Goal: Check status

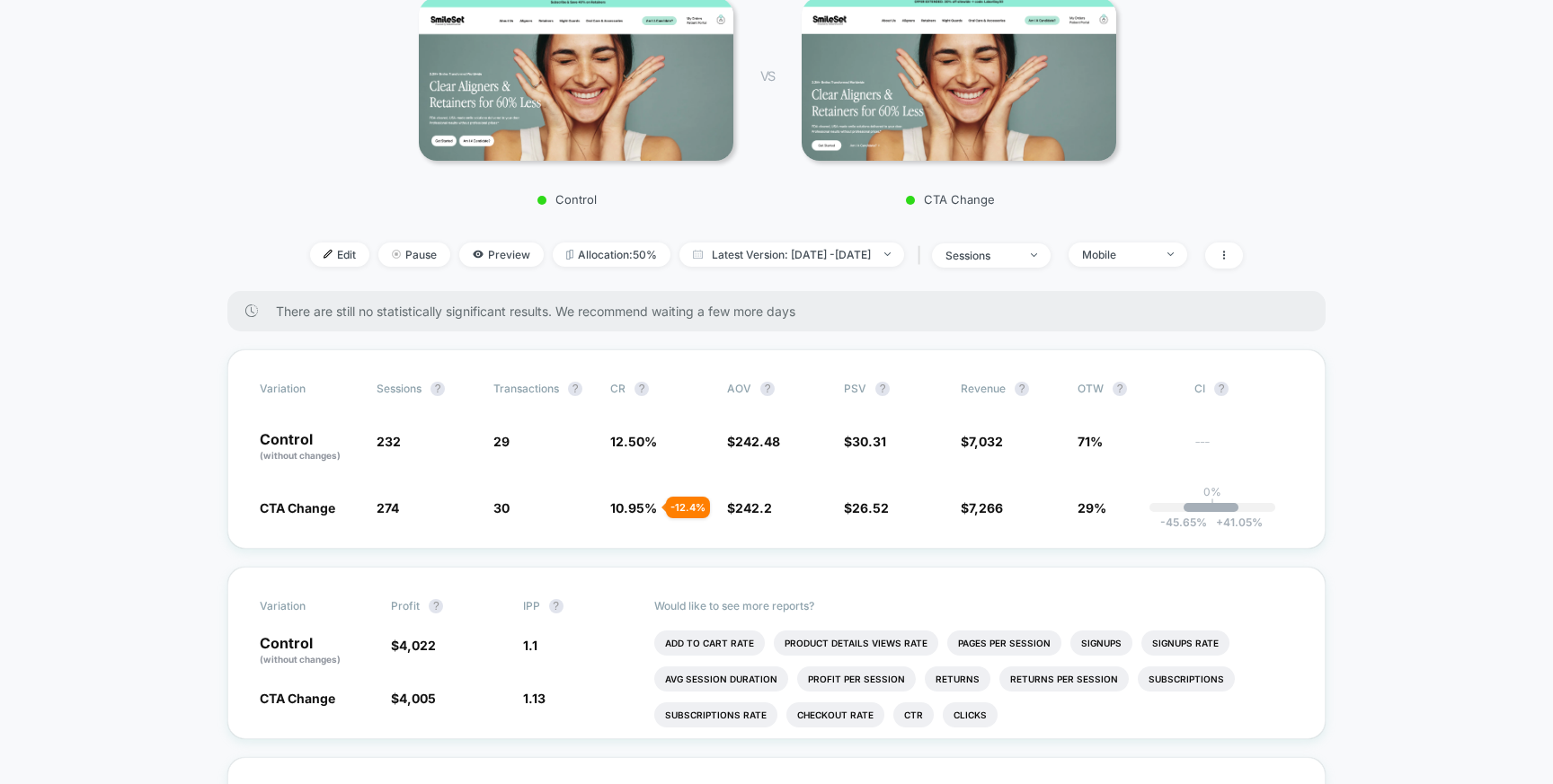
scroll to position [316, 0]
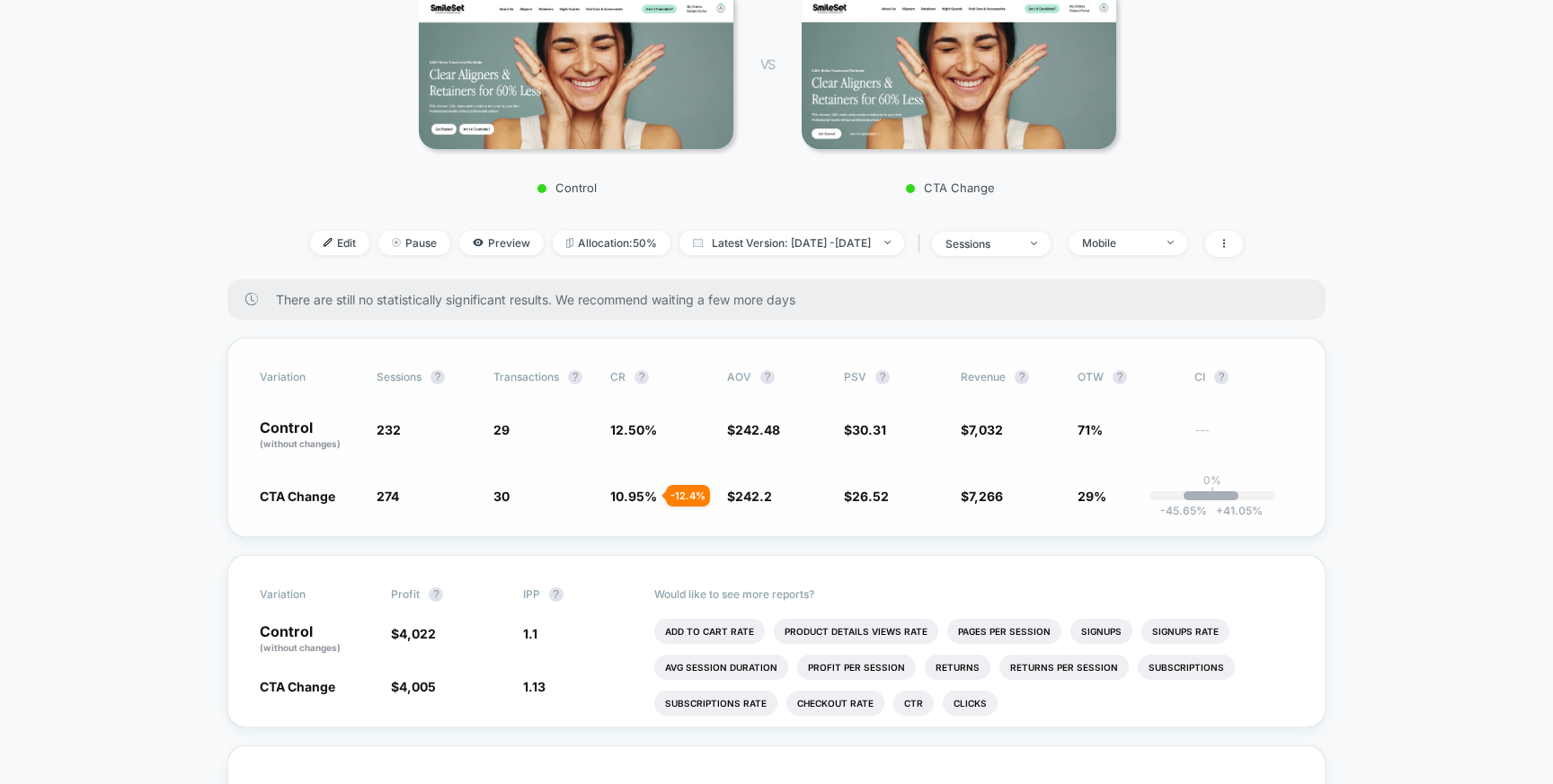
click at [677, 495] on div "- 12.4 %" at bounding box center [687, 496] width 44 height 21
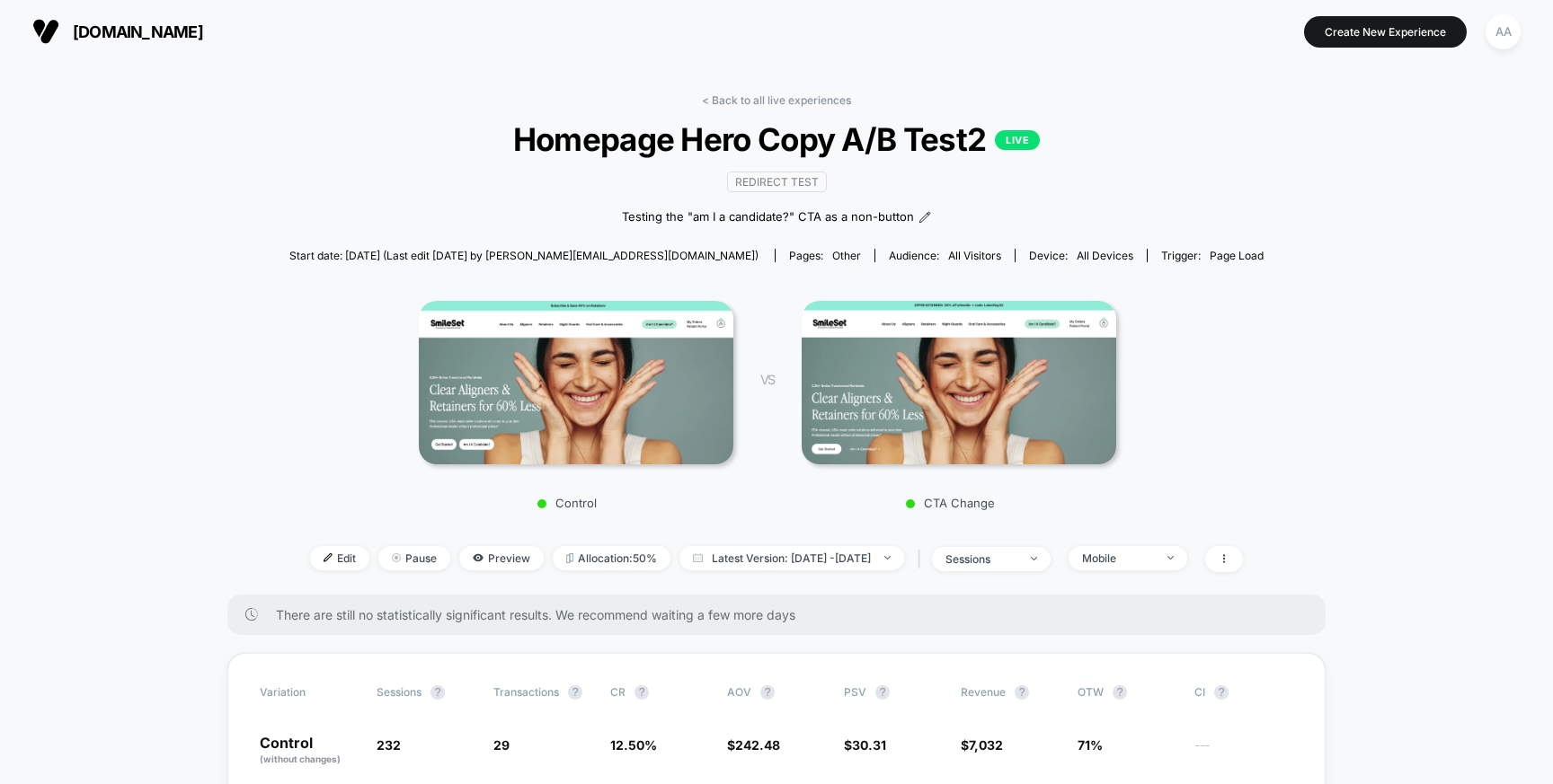
click at [123, 40] on span "[DOMAIN_NAME]" at bounding box center [138, 31] width 131 height 19
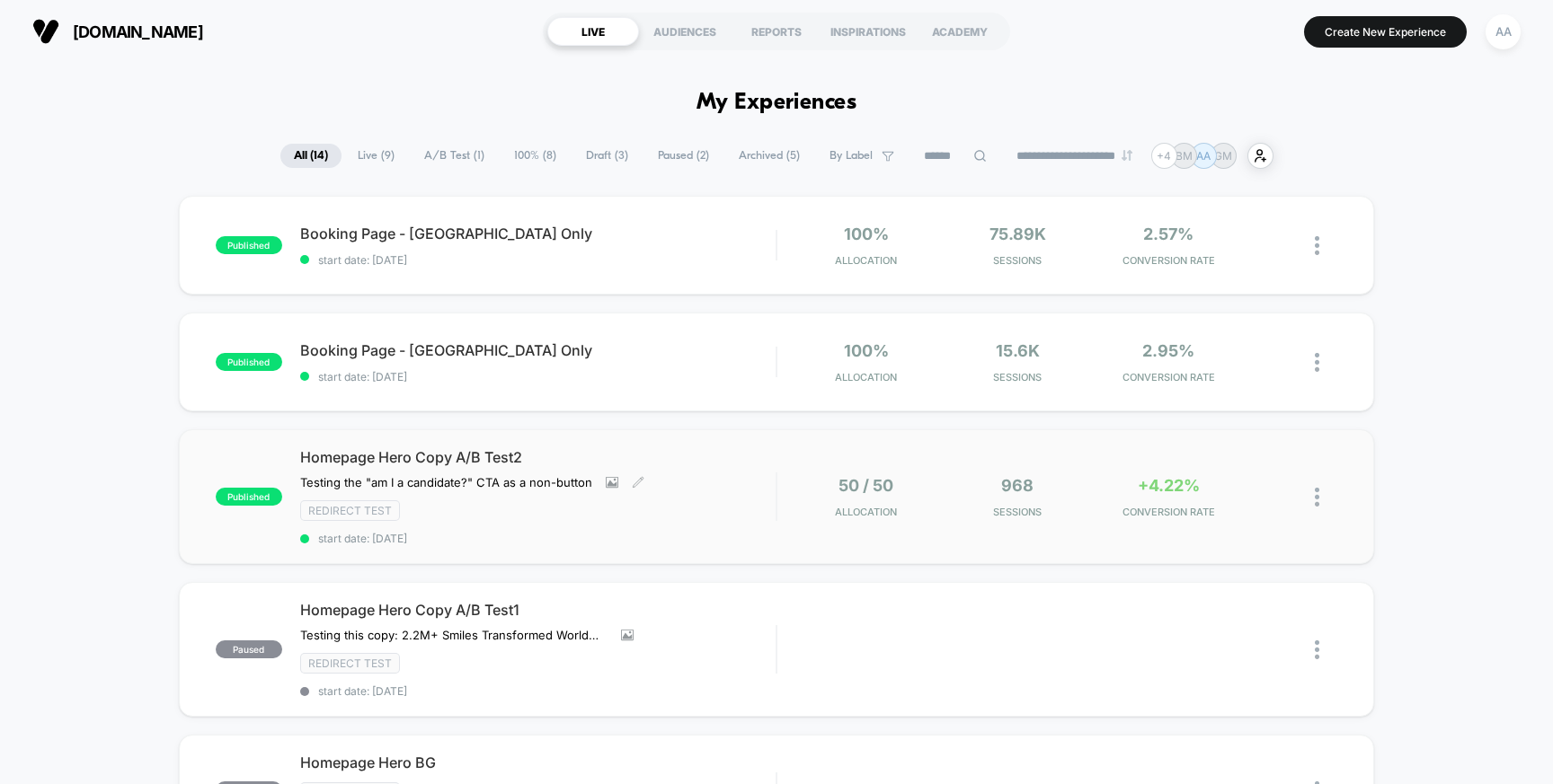
click at [699, 506] on div "Redirect Test" at bounding box center [538, 510] width 476 height 20
